Goal: Use online tool/utility: Utilize a website feature to perform a specific function

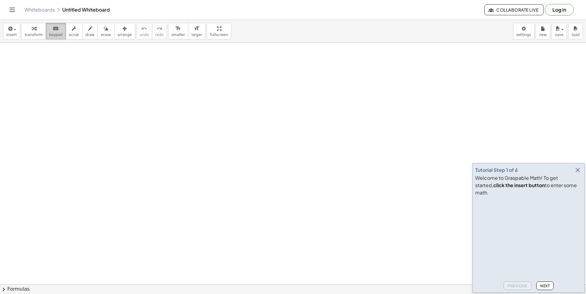
click at [56, 34] on span "keypad" at bounding box center [55, 35] width 13 height 4
click at [14, 37] on span "insert" at bounding box center [11, 35] width 10 height 4
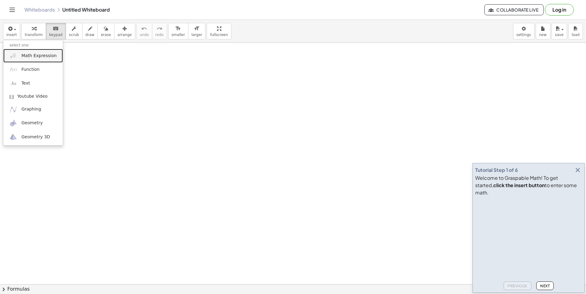
click at [26, 62] on link "Math Expression" at bounding box center [33, 56] width 60 height 14
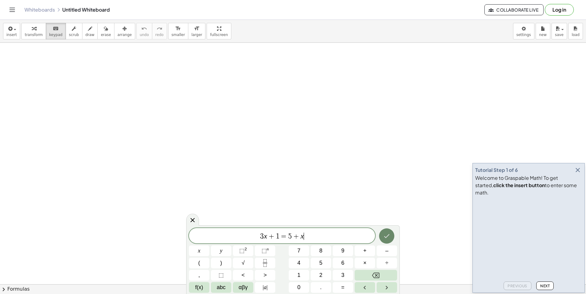
click at [388, 233] on icon "Done" at bounding box center [386, 235] width 7 height 7
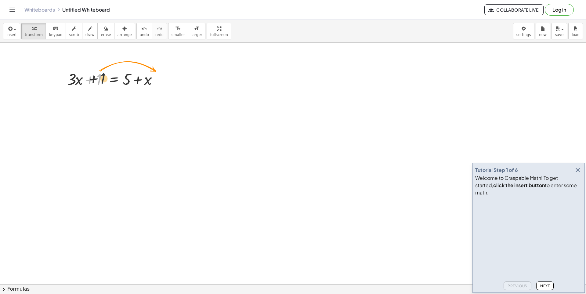
drag, startPoint x: 98, startPoint y: 75, endPoint x: 110, endPoint y: 73, distance: 11.7
click at [107, 72] on div at bounding box center [114, 78] width 101 height 21
drag, startPoint x: 99, startPoint y: 77, endPoint x: 166, endPoint y: 80, distance: 67.2
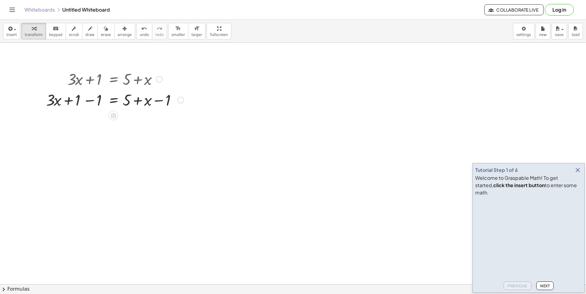
click at [151, 79] on div at bounding box center [115, 78] width 144 height 21
click at [81, 103] on div at bounding box center [115, 99] width 144 height 21
drag, startPoint x: 76, startPoint y: 102, endPoint x: 174, endPoint y: 98, distance: 98.4
drag, startPoint x: 153, startPoint y: 101, endPoint x: 133, endPoint y: 116, distance: 25.0
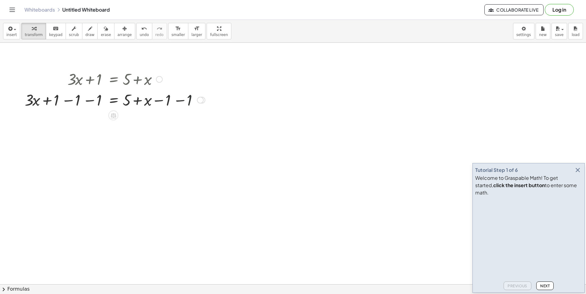
click at [204, 97] on div at bounding box center [115, 99] width 187 height 21
click at [202, 101] on div at bounding box center [202, 100] width 7 height 7
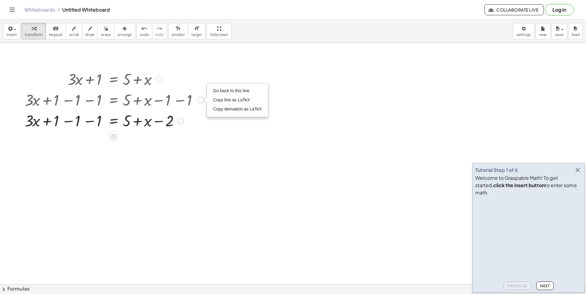
click at [180, 122] on div at bounding box center [180, 121] width 7 height 7
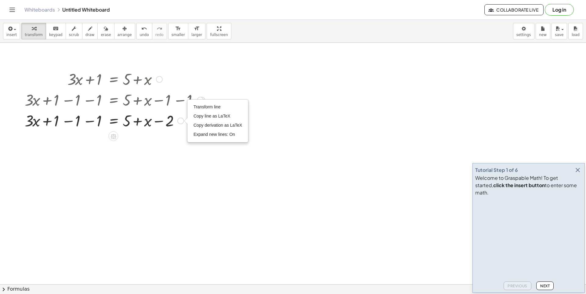
click at [180, 122] on div "Transform line Copy line as LaTeX Copy derivation as LaTeX Expand new lines: On" at bounding box center [180, 121] width 7 height 7
click at [111, 140] on div at bounding box center [113, 136] width 10 height 10
click at [91, 137] on span "+" at bounding box center [89, 136] width 4 height 9
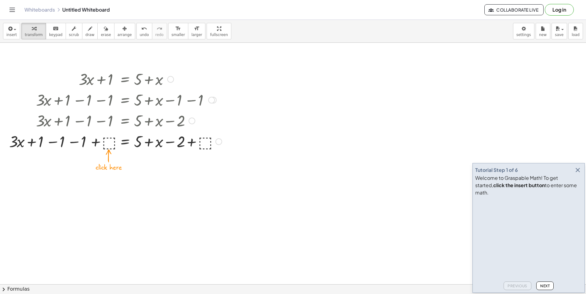
click at [110, 140] on div at bounding box center [115, 141] width 219 height 21
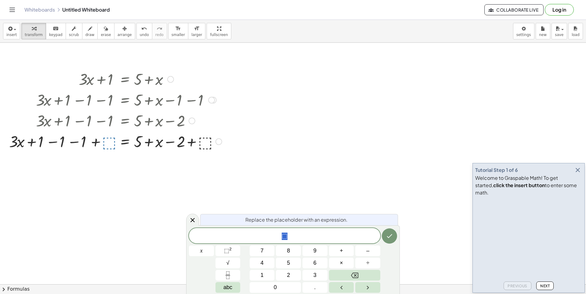
click at [108, 142] on div at bounding box center [115, 141] width 219 height 21
click at [273, 270] on button "1" at bounding box center [262, 275] width 25 height 11
click at [391, 241] on button "Done" at bounding box center [389, 235] width 15 height 15
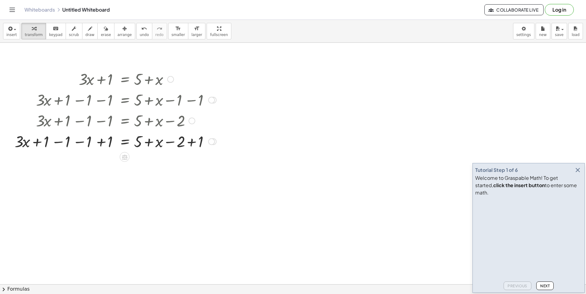
click at [125, 159] on icon at bounding box center [124, 157] width 5 height 5
click at [133, 158] on div "÷" at bounding box center [137, 157] width 10 height 10
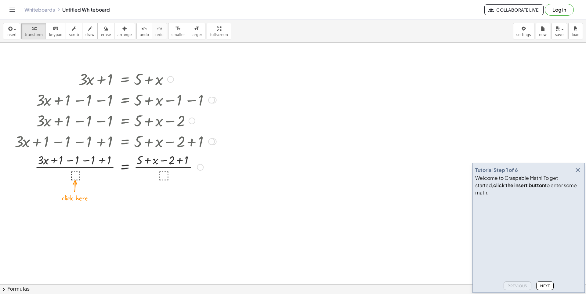
click at [78, 169] on div at bounding box center [116, 166] width 208 height 31
click at [76, 174] on div at bounding box center [116, 166] width 208 height 31
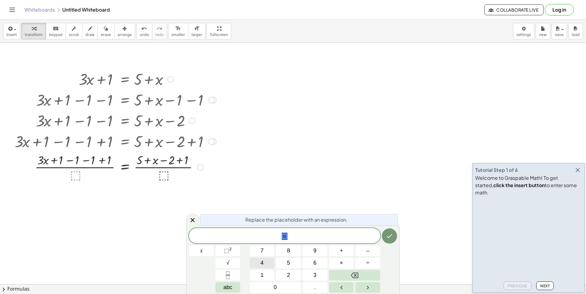
click at [257, 262] on button "4" at bounding box center [262, 263] width 25 height 11
click at [385, 240] on button "Done" at bounding box center [389, 235] width 15 height 15
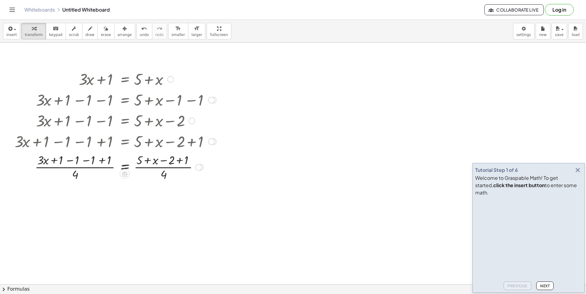
click at [193, 168] on div at bounding box center [116, 166] width 208 height 31
click at [140, 33] on span "undo" at bounding box center [144, 35] width 9 height 4
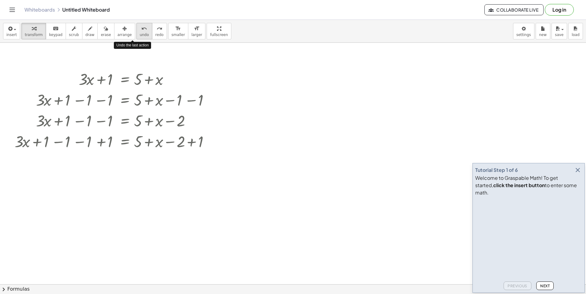
click at [140, 33] on span "undo" at bounding box center [144, 35] width 9 height 4
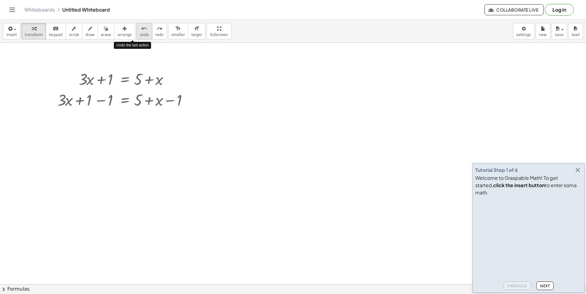
click at [140, 33] on span "undo" at bounding box center [144, 35] width 9 height 4
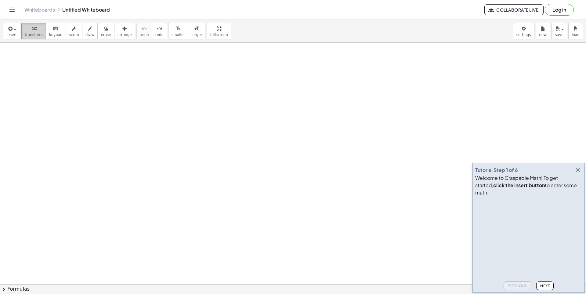
click at [35, 36] on span "transform" at bounding box center [34, 35] width 18 height 4
click at [7, 31] on icon "button" at bounding box center [9, 28] width 5 height 7
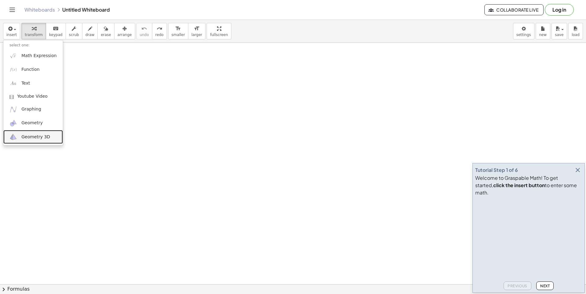
click at [16, 141] on img at bounding box center [13, 137] width 8 height 8
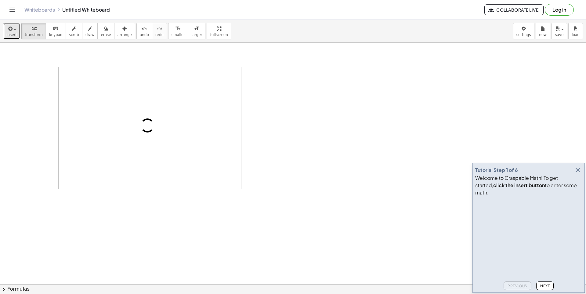
click at [9, 36] on span "insert" at bounding box center [11, 35] width 10 height 4
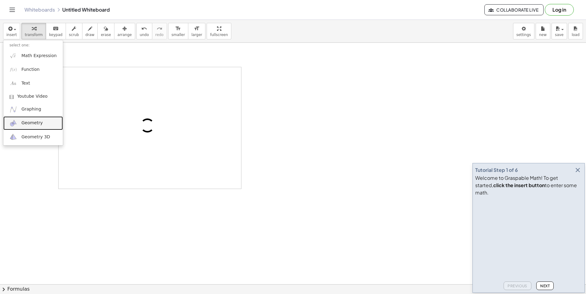
click at [11, 126] on img at bounding box center [13, 123] width 8 height 8
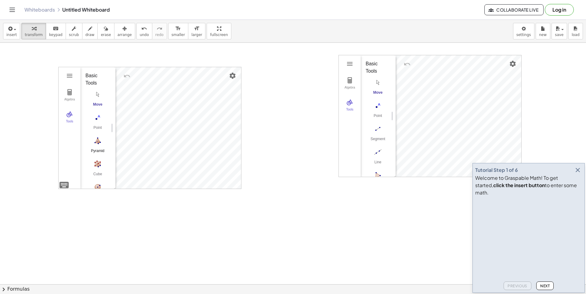
click at [102, 147] on button "Pyramid" at bounding box center [98, 147] width 24 height 22
click at [94, 163] on img "Cube. Select two points or other corresponding objects" at bounding box center [98, 164] width 24 height 10
click at [98, 99] on img "Move. Drag or select object" at bounding box center [98, 94] width 24 height 10
click at [97, 124] on button "Point" at bounding box center [98, 123] width 24 height 22
click at [96, 145] on img "Pyramid. Select a polygon for bottom, then select top point" at bounding box center [98, 141] width 24 height 10
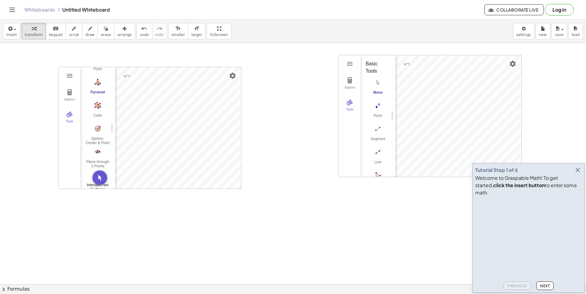
scroll to position [109, 0]
click at [98, 127] on img "Intersect Two Surfaces. Select two surfaces" at bounding box center [98, 127] width 24 height 10
click at [99, 118] on img "Point. Select position or line, function, or curve" at bounding box center [98, 118] width 24 height 10
click at [97, 152] on div "Pyramid" at bounding box center [98, 153] width 24 height 9
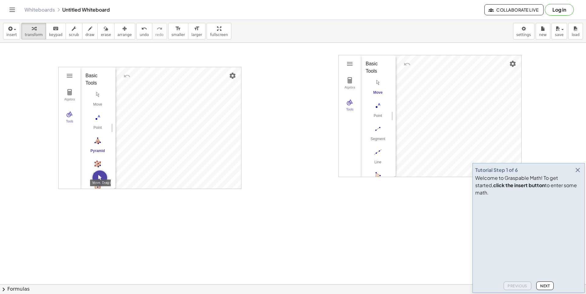
click at [97, 176] on img "Move. Drag or select object" at bounding box center [100, 177] width 15 height 15
click at [95, 140] on img "Pyramid. Select a polygon for bottom, then select top point" at bounding box center [98, 141] width 24 height 10
click at [97, 174] on img "Move. Drag or select object" at bounding box center [100, 177] width 15 height 15
click at [234, 75] on img "Settings" at bounding box center [232, 75] width 7 height 7
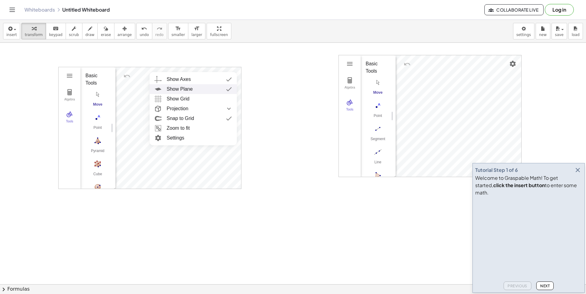
click at [208, 89] on div "Show Plane" at bounding box center [199, 89] width 65 height 10
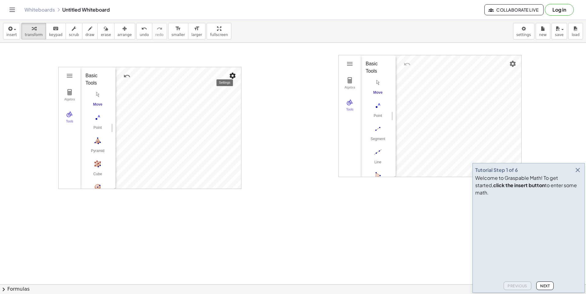
click at [233, 80] on button "Settings" at bounding box center [232, 75] width 11 height 11
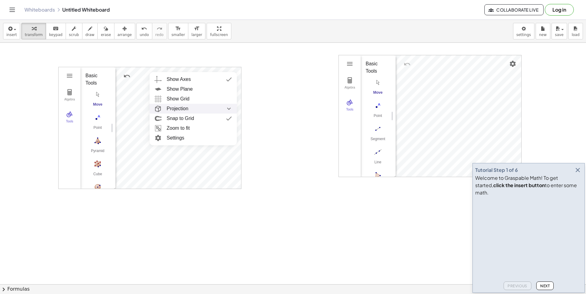
click at [205, 109] on div "Projection" at bounding box center [199, 109] width 65 height 10
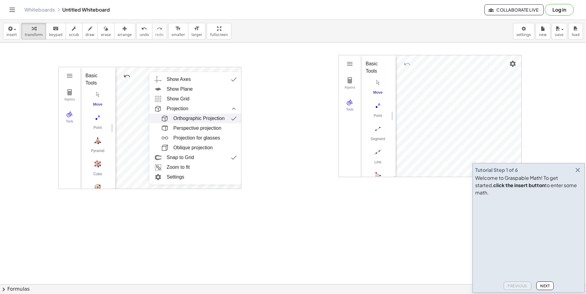
click at [204, 117] on div "Orthographic Projection" at bounding box center [198, 119] width 51 height 10
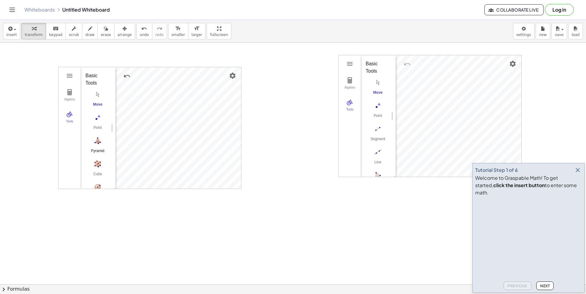
click at [100, 157] on button "Pyramid" at bounding box center [98, 147] width 24 height 22
click at [99, 182] on button "Move. Drag or select object" at bounding box center [100, 177] width 15 height 15
click at [67, 96] on button "Algebra" at bounding box center [70, 95] width 22 height 22
click at [90, 157] on div "GeoGebra 3D Calculator" at bounding box center [94, 165] width 27 height 16
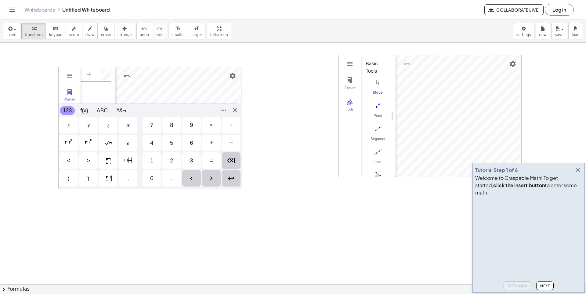
scroll to position [3, 0]
click at [94, 129] on div "𝑦" at bounding box center [88, 125] width 19 height 16
drag, startPoint x: 106, startPoint y: 132, endPoint x: 114, endPoint y: 133, distance: 7.7
click at [106, 132] on div "𝑧" at bounding box center [108, 125] width 19 height 16
click at [114, 133] on div "𝑥 𝑦 𝑧 𝜋 7 8 9 × ÷" at bounding box center [150, 125] width 183 height 18
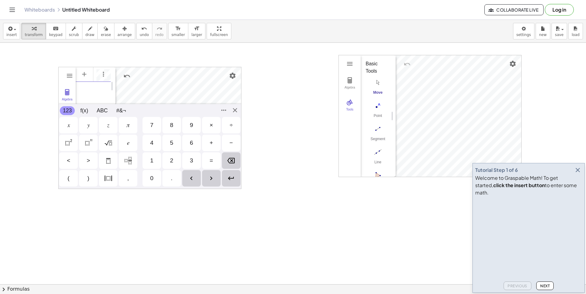
click at [143, 156] on div "1" at bounding box center [152, 160] width 19 height 16
click at [231, 158] on img "Backspace" at bounding box center [230, 160] width 7 height 7
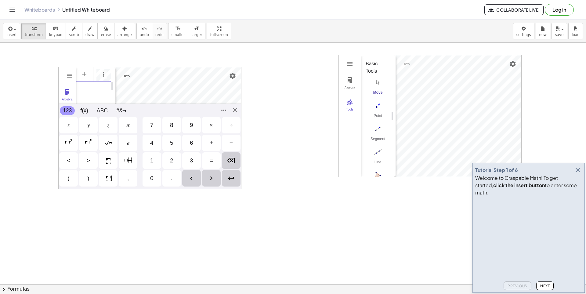
click at [231, 158] on img "Backspace" at bounding box center [230, 160] width 7 height 7
click at [92, 129] on div "𝑦" at bounding box center [88, 125] width 19 height 16
click at [98, 147] on div "𝑒 4 5 6 + −" at bounding box center [150, 143] width 183 height 18
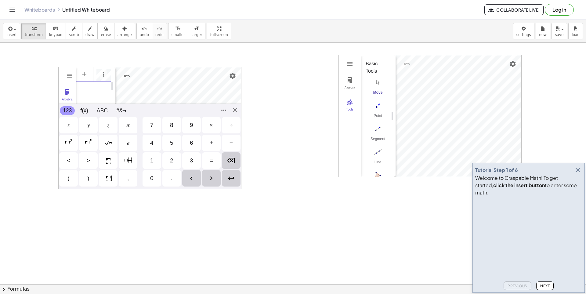
click at [111, 152] on div "< > 1 2 3 =" at bounding box center [150, 161] width 183 height 18
click at [121, 142] on div "𝑒" at bounding box center [128, 143] width 19 height 16
click at [149, 142] on div "4" at bounding box center [152, 143] width 19 height 16
click at [162, 140] on div "𝑒 4 5 6 + −" at bounding box center [150, 143] width 183 height 18
click at [130, 163] on img "mixed number" at bounding box center [128, 160] width 7 height 7
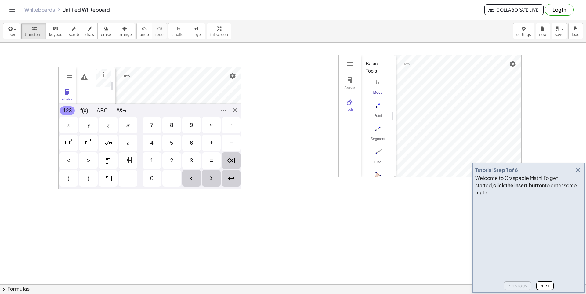
click at [102, 166] on div "recurring decimal" at bounding box center [108, 160] width 19 height 16
click at [232, 180] on img "Enter" at bounding box center [230, 178] width 7 height 7
click at [376, 108] on img "Point. Select position or line, function, or curve" at bounding box center [378, 106] width 24 height 10
click at [374, 126] on img "Segment. Select two points or positions" at bounding box center [378, 129] width 24 height 10
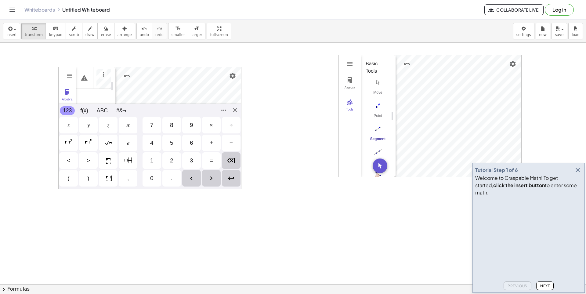
click at [380, 154] on img "Line. Select two points or positions" at bounding box center [378, 152] width 24 height 10
click at [380, 120] on button "Polygon" at bounding box center [378, 121] width 24 height 22
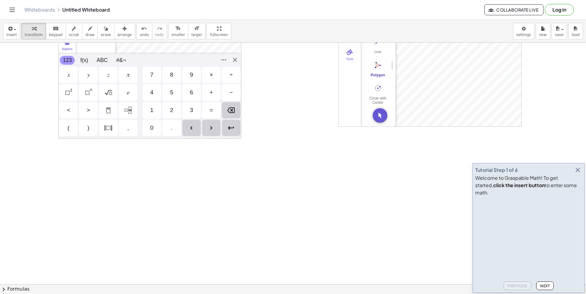
scroll to position [61, 0]
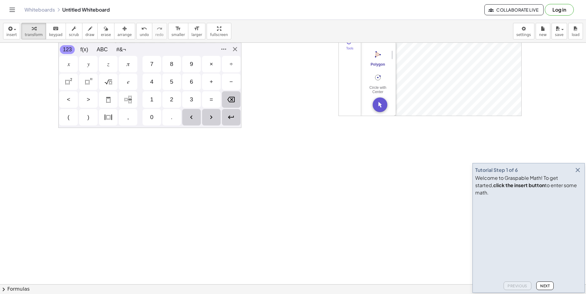
click at [378, 93] on div "Basic Tools Move Point Segment Line Polygon Circle with Center through Point Mo…" at bounding box center [376, 24] width 30 height 181
click at [380, 82] on button "Circle with Center through Point" at bounding box center [378, 83] width 24 height 22
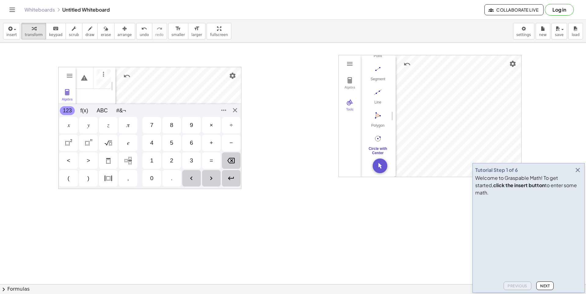
click at [577, 174] on icon "button" at bounding box center [577, 169] width 7 height 7
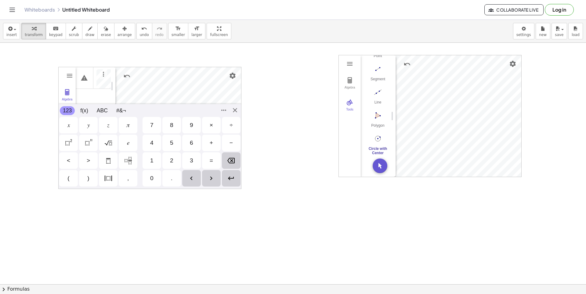
click at [19, 29] on div "insert select one: Math Expression Function Text Youtube Video Graphing Geometr…" at bounding box center [293, 31] width 586 height 23
click at [8, 33] on span "insert" at bounding box center [11, 35] width 10 height 4
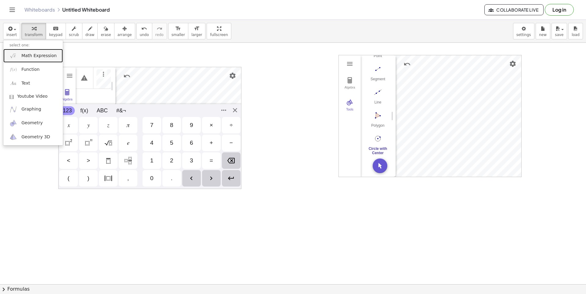
click at [9, 51] on link "Math Expression" at bounding box center [33, 56] width 60 height 14
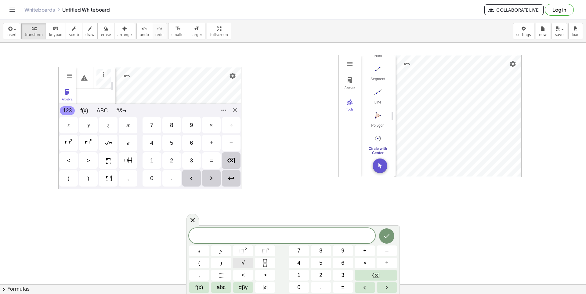
click at [254, 265] on div "​ x y ⬚ 2 ⬚ n 7 8 9 + – ( ) √ 4 5 6 × ÷ , ⬚ < > 1 2 3 f(x) abc αβγ | a | 0 . =" at bounding box center [293, 260] width 208 height 65
click at [274, 275] on div "​ x y ⬚ 2 ⬚ n 7 8 9 + – ( ) √ 4 5 6 × ÷ , ⬚ < > 1 2 3 f(x) abc αβγ | a | 0 . =" at bounding box center [293, 260] width 208 height 65
click at [295, 277] on button "1" at bounding box center [299, 275] width 20 height 11
drag, startPoint x: 378, startPoint y: 269, endPoint x: 381, endPoint y: 251, distance: 18.3
click at [379, 268] on div "1 x y ⬚ 2 ⬚ n 7 8 9 + – ( ) √ 4 5 6 × ÷ , ⬚ < > 1 2 3 f(x) abc αβγ | a | 0 . =" at bounding box center [293, 260] width 208 height 65
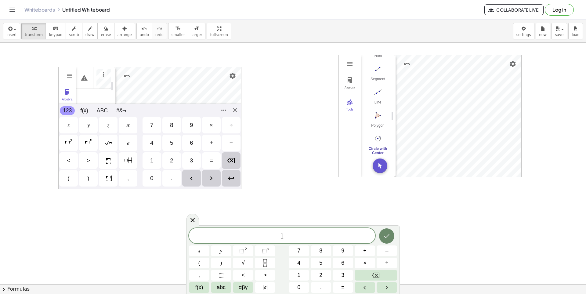
click at [384, 243] on button "Done" at bounding box center [386, 235] width 15 height 15
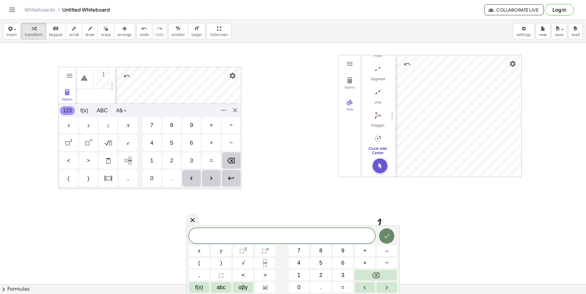
click at [386, 235] on icon "Done" at bounding box center [386, 235] width 7 height 7
